Goal: Information Seeking & Learning: Understand process/instructions

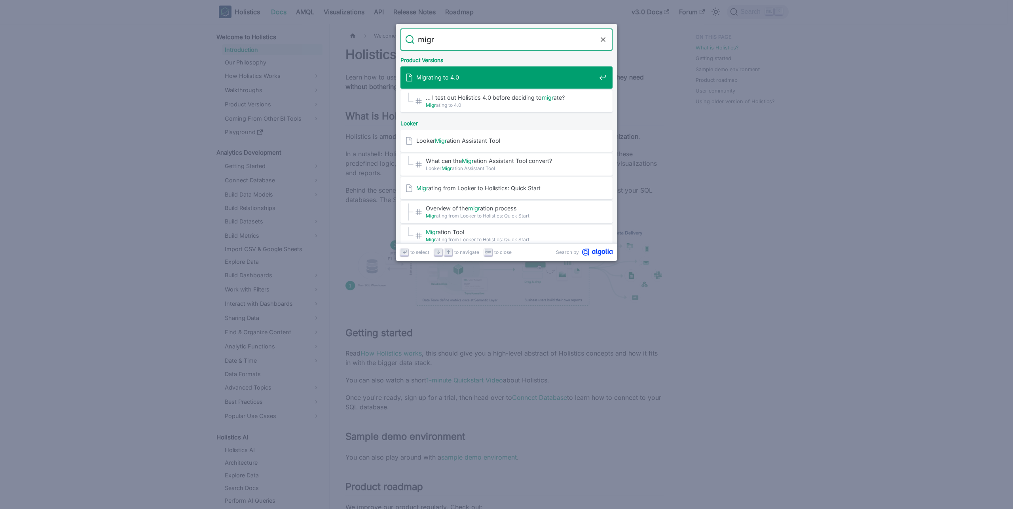
type input "migra"
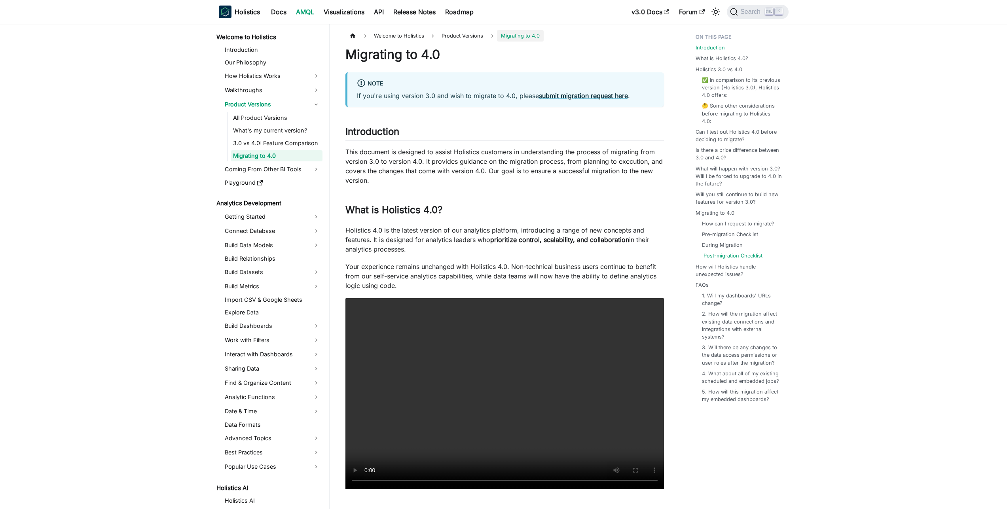
click at [726, 252] on link "Post-migration Checklist" at bounding box center [732, 256] width 59 height 8
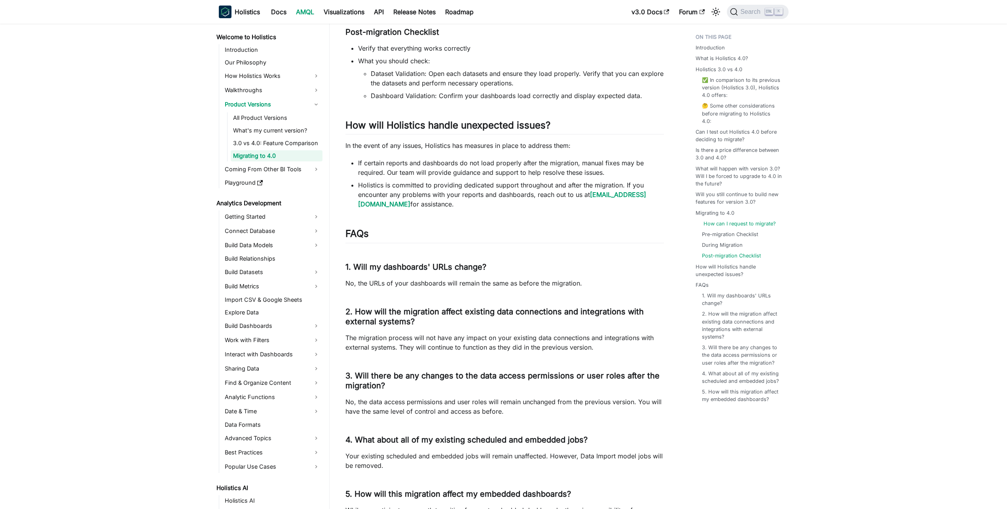
click at [734, 220] on link "How can I request to migrate?" at bounding box center [739, 224] width 72 height 8
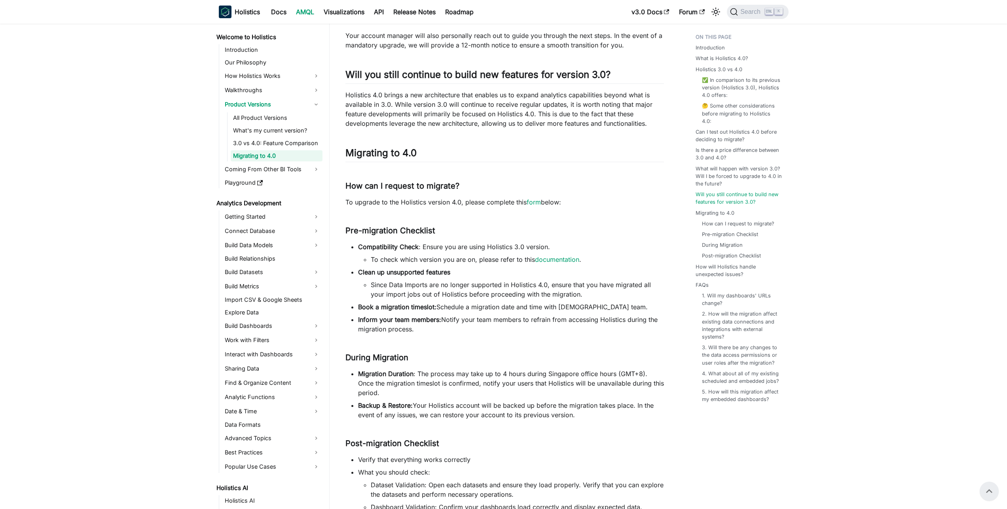
scroll to position [1235, 0]
click at [534, 200] on link "form" at bounding box center [534, 203] width 14 height 8
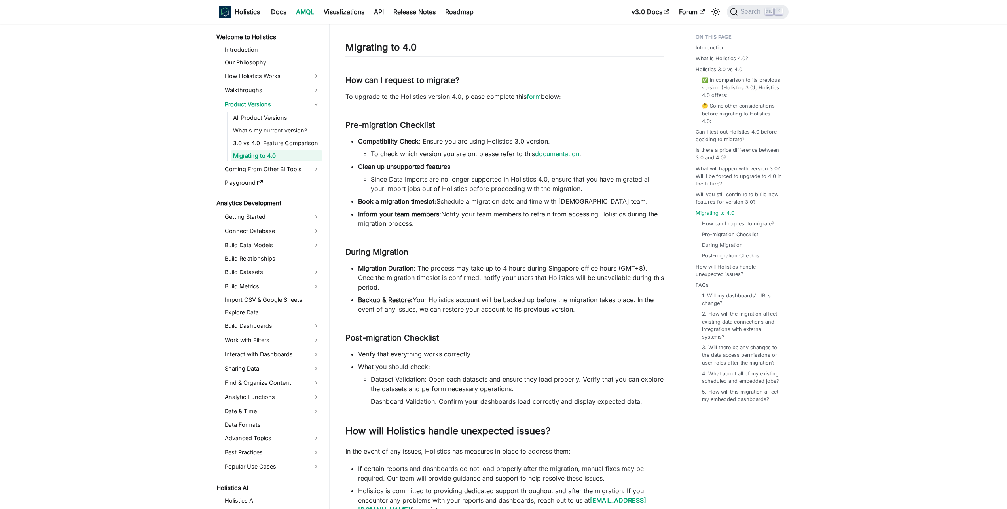
scroll to position [1342, 0]
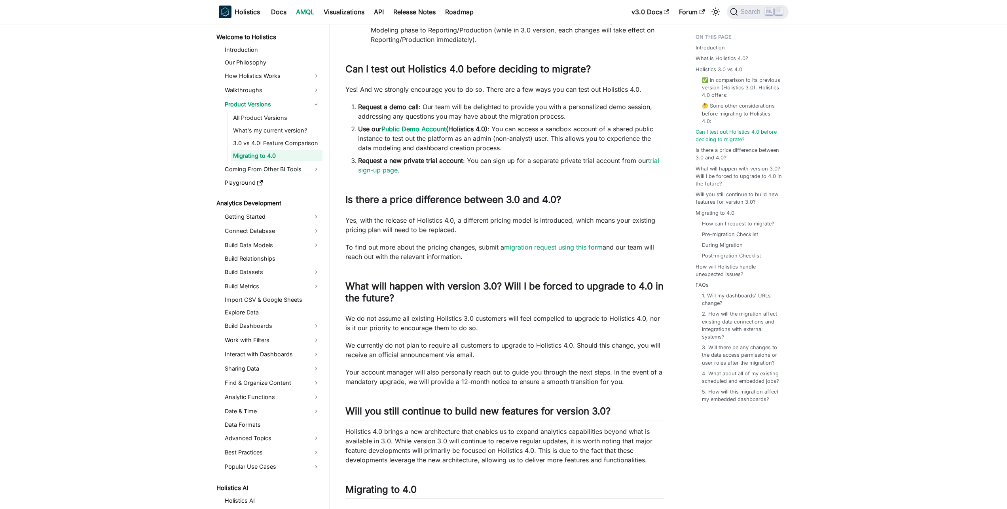
scroll to position [912, 0]
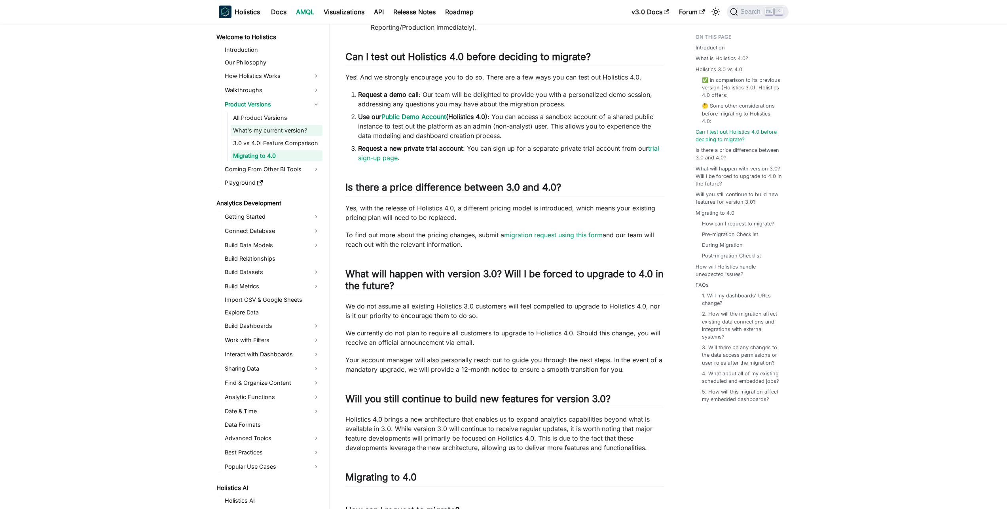
scroll to position [1647, 0]
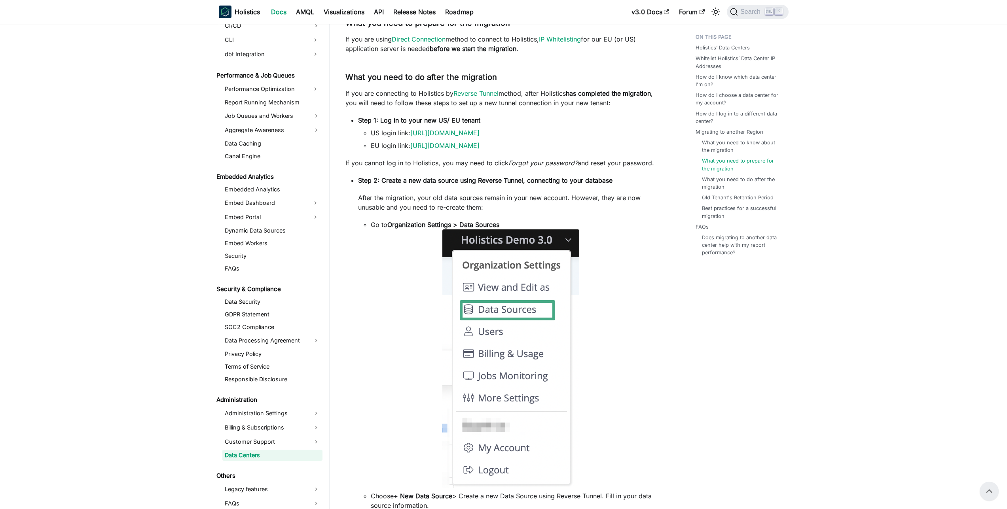
scroll to position [695, 0]
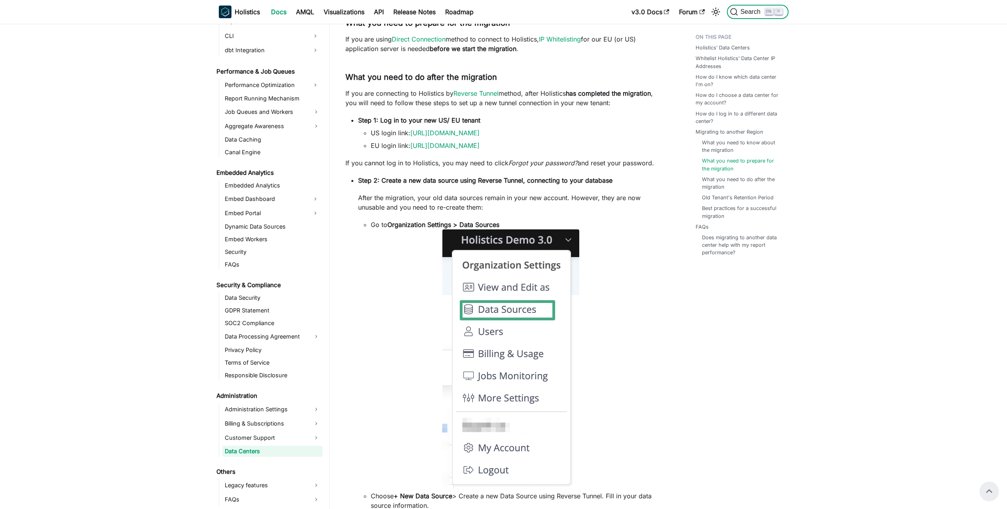
click at [751, 15] on span "Search" at bounding box center [751, 11] width 27 height 7
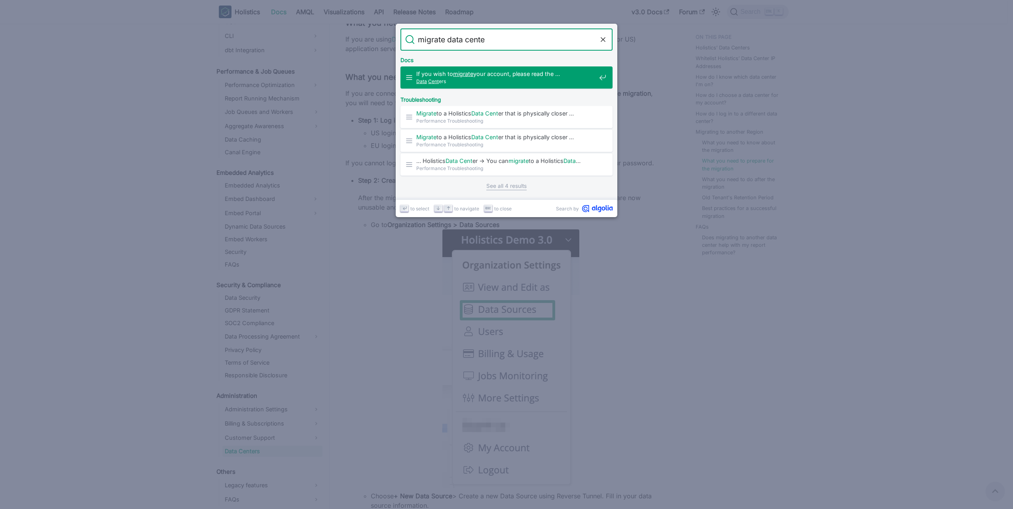
type input "migrate data center"
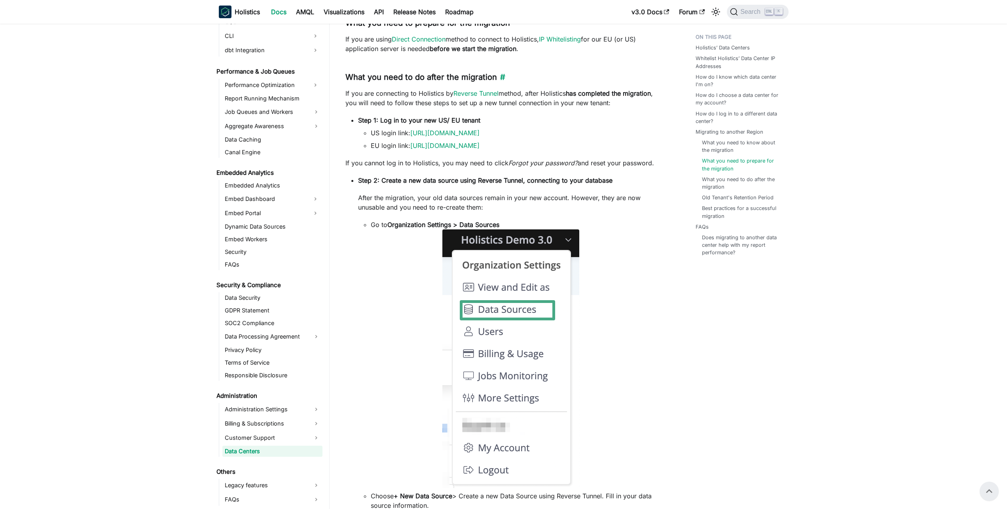
click at [346, 82] on h3 "What you need to do after the migration ​" at bounding box center [504, 77] width 318 height 10
click at [504, 82] on link "​" at bounding box center [501, 76] width 8 height 9
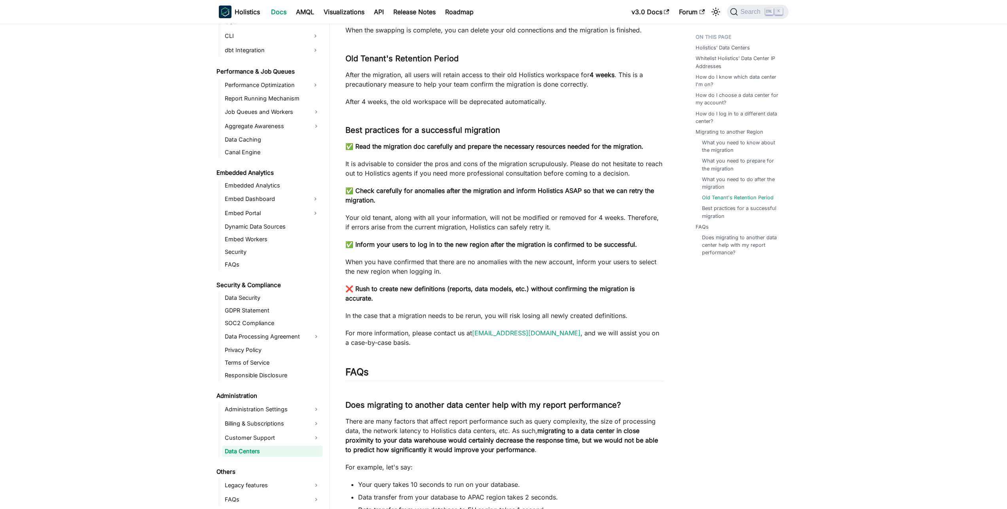
scroll to position [2683, 0]
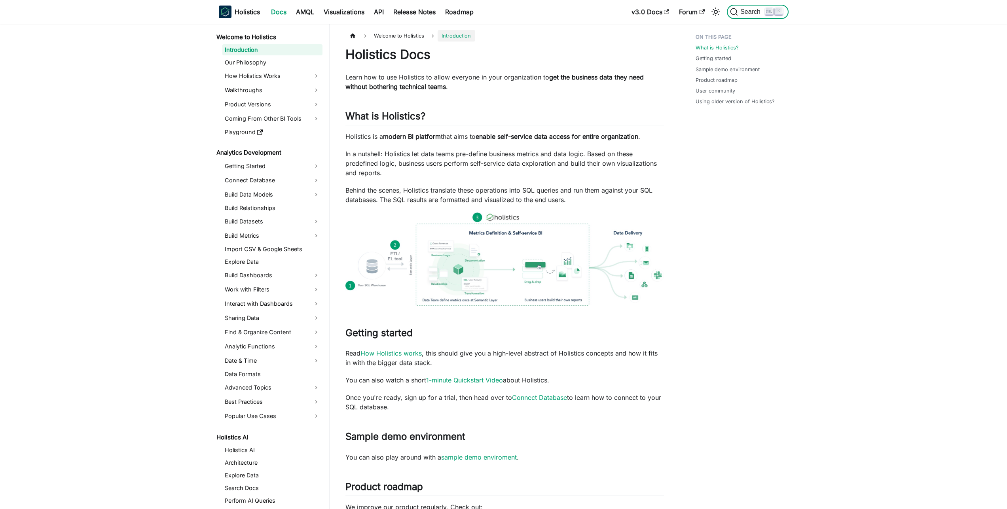
click at [749, 17] on button "Search K" at bounding box center [757, 12] width 61 height 14
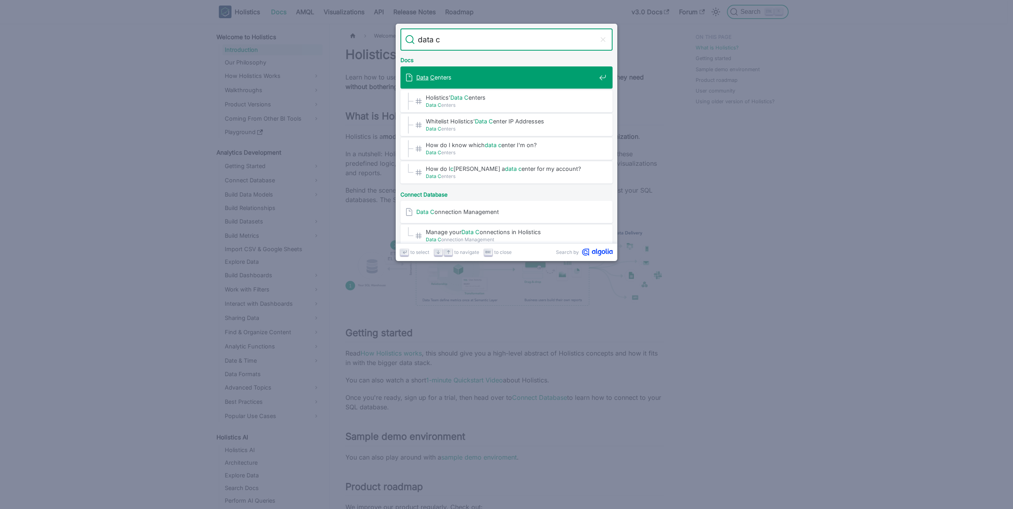
type input "data ce"
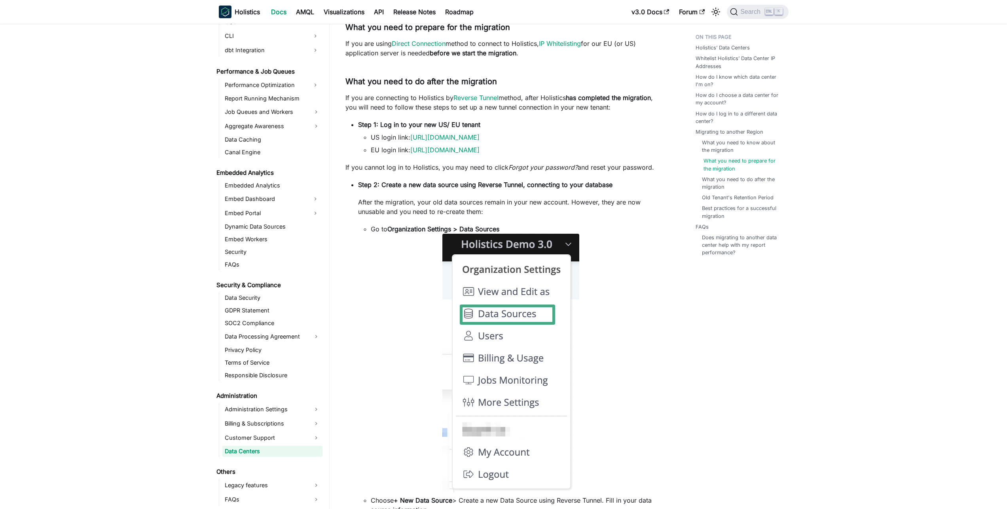
scroll to position [1838, 0]
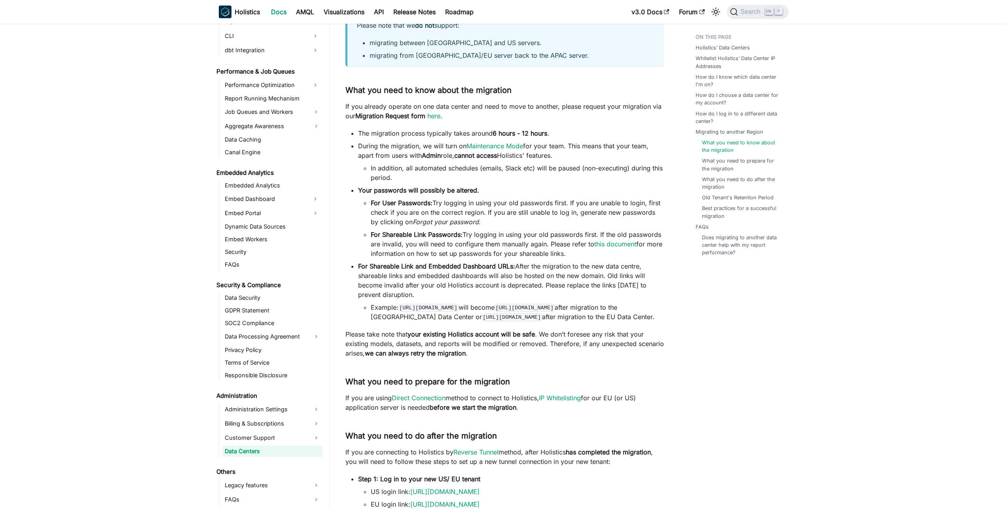
scroll to position [1511, 0]
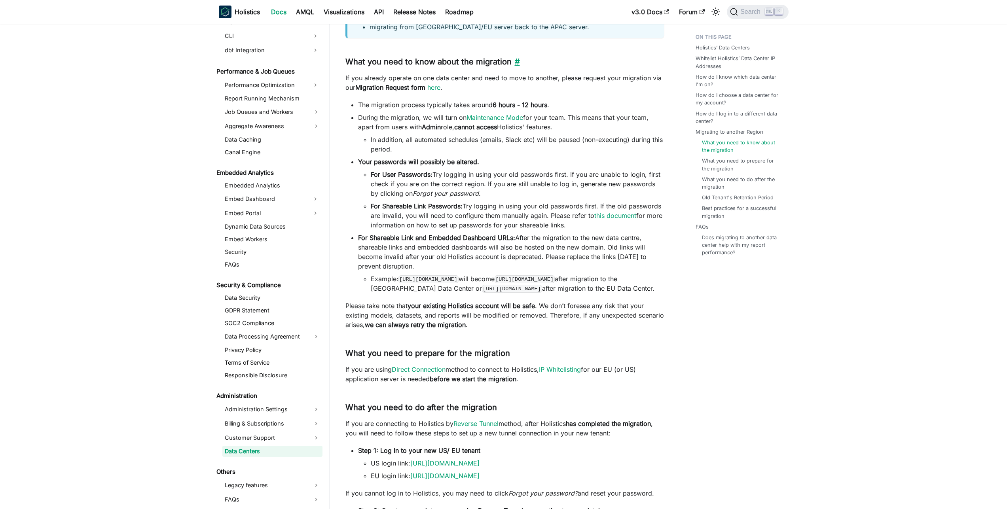
click at [516, 63] on link "​" at bounding box center [516, 61] width 8 height 9
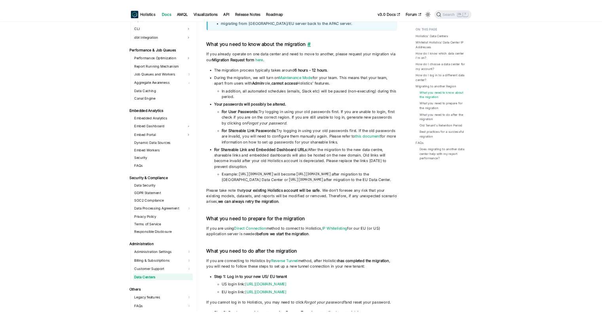
scroll to position [1540, 0]
